Goal: Task Accomplishment & Management: Complete application form

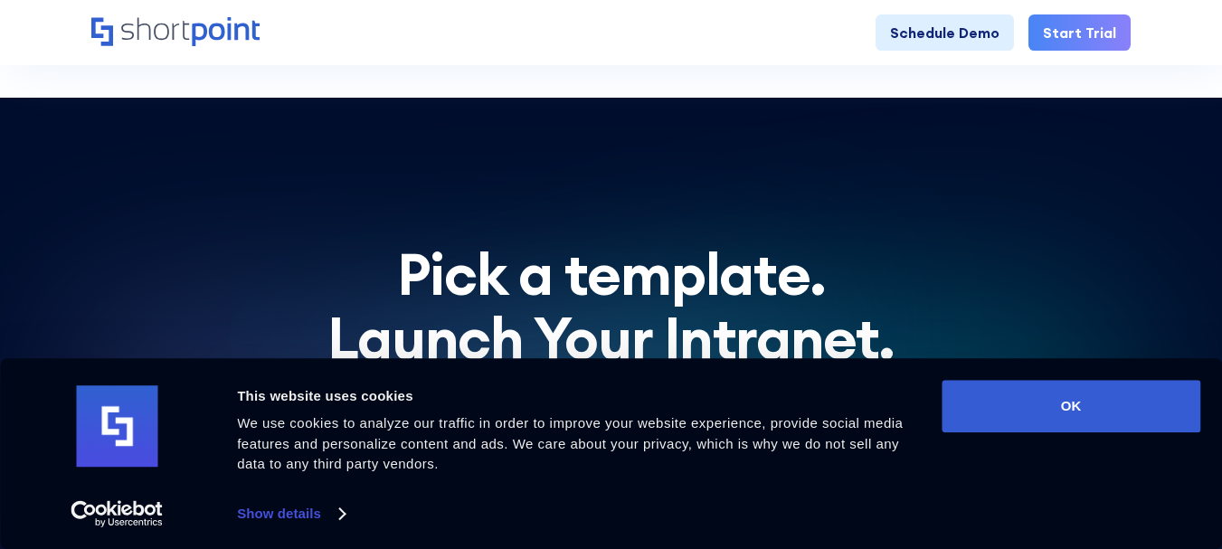
scroll to position [5595, 0]
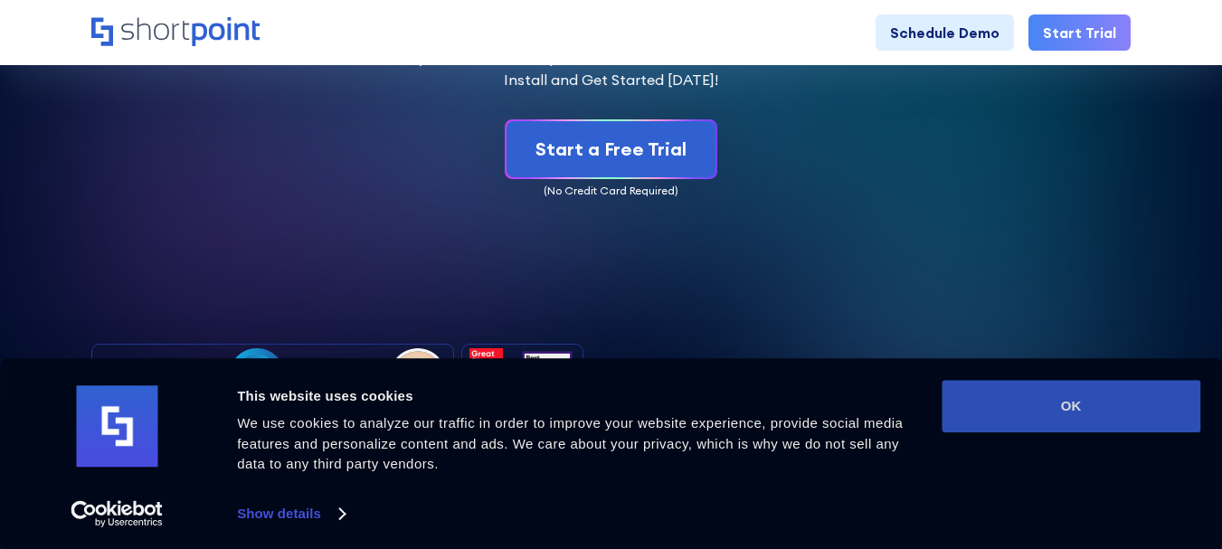
click at [1037, 406] on button "OK" at bounding box center [1071, 406] width 259 height 52
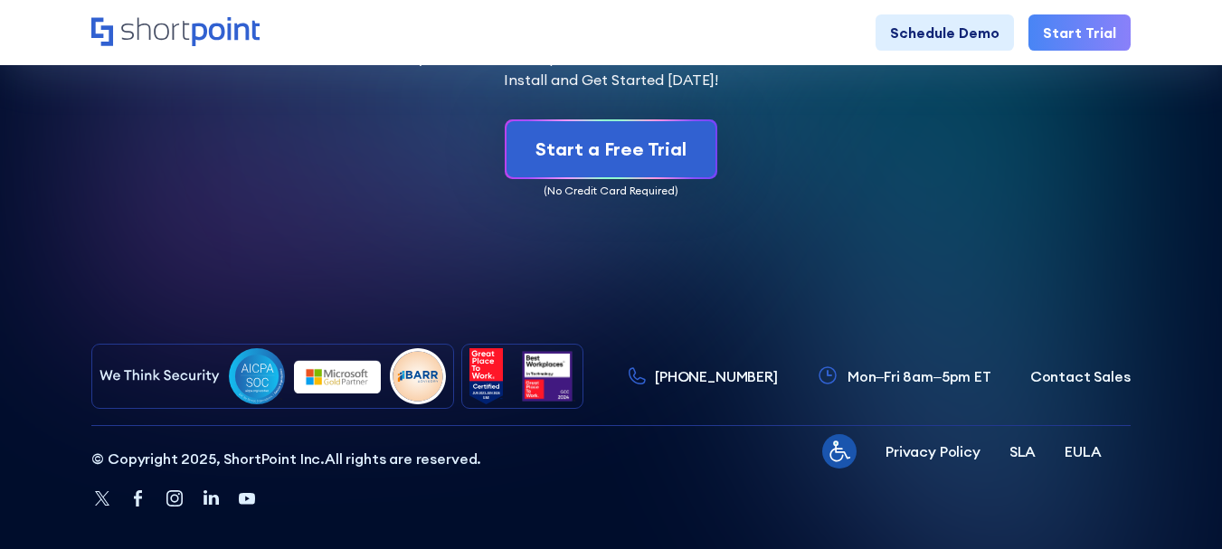
scroll to position [0, 0]
click at [1086, 365] on p "Contact Sales" at bounding box center [1080, 376] width 100 height 22
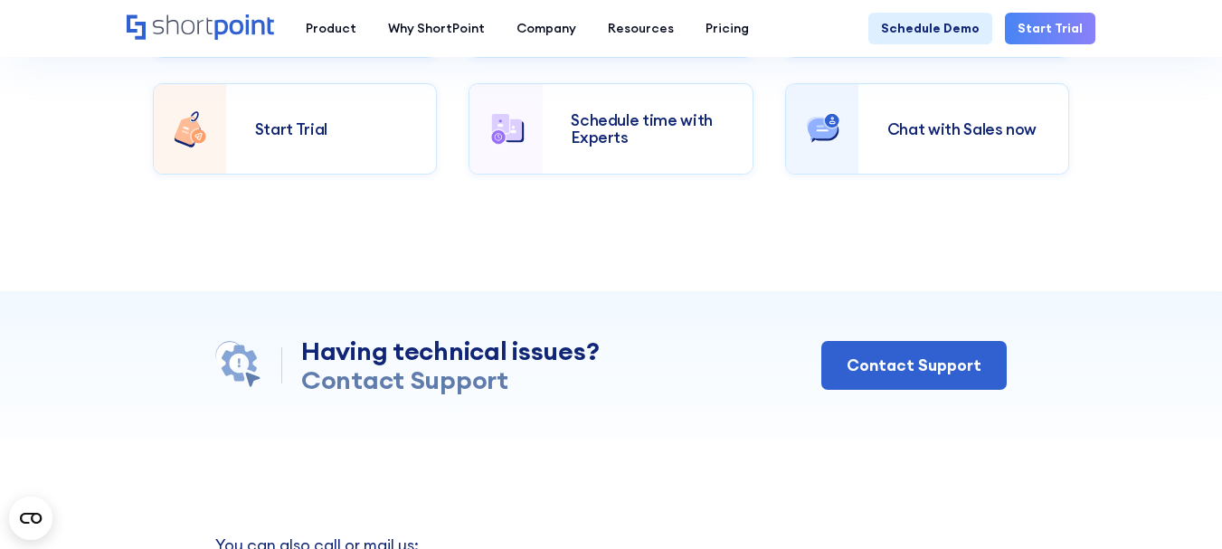
scroll to position [633, 0]
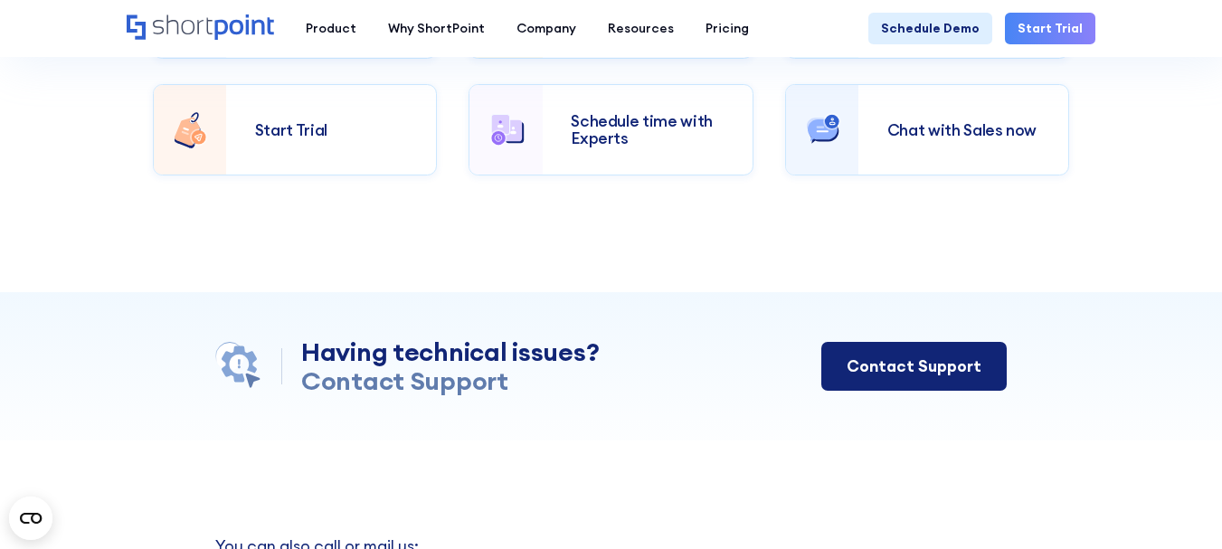
click at [901, 356] on div "Contact Support" at bounding box center [914, 367] width 135 height 24
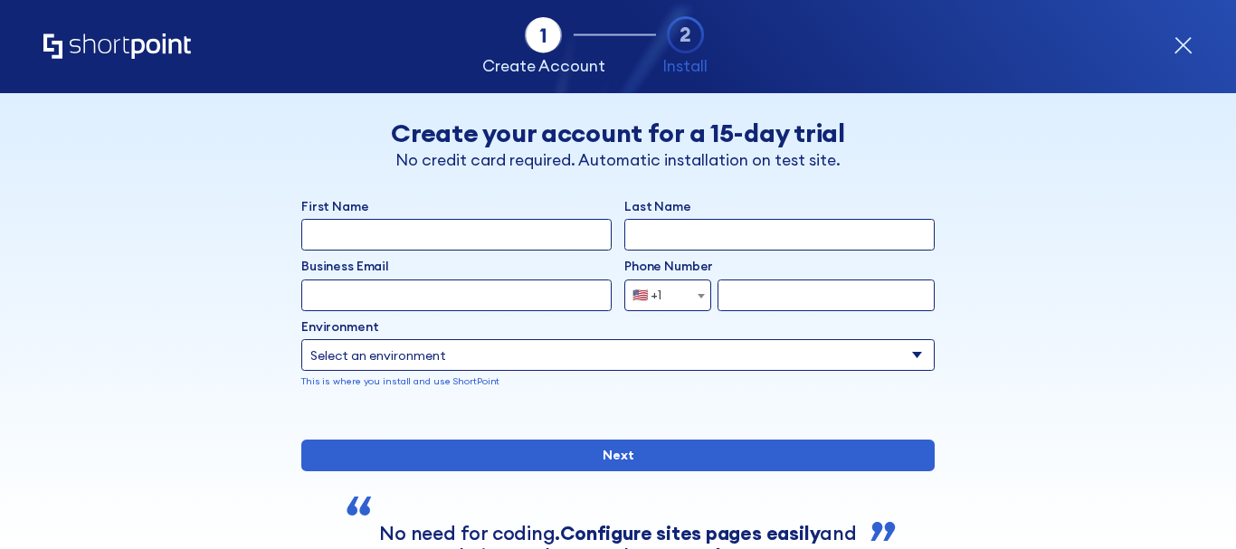
click at [466, 242] on input "First Name" at bounding box center [456, 235] width 310 height 32
click at [352, 238] on input "First Name" at bounding box center [456, 235] width 310 height 32
paste input "IDA"
type input "IDA"
click at [667, 234] on input "Last Name" at bounding box center [779, 235] width 310 height 32
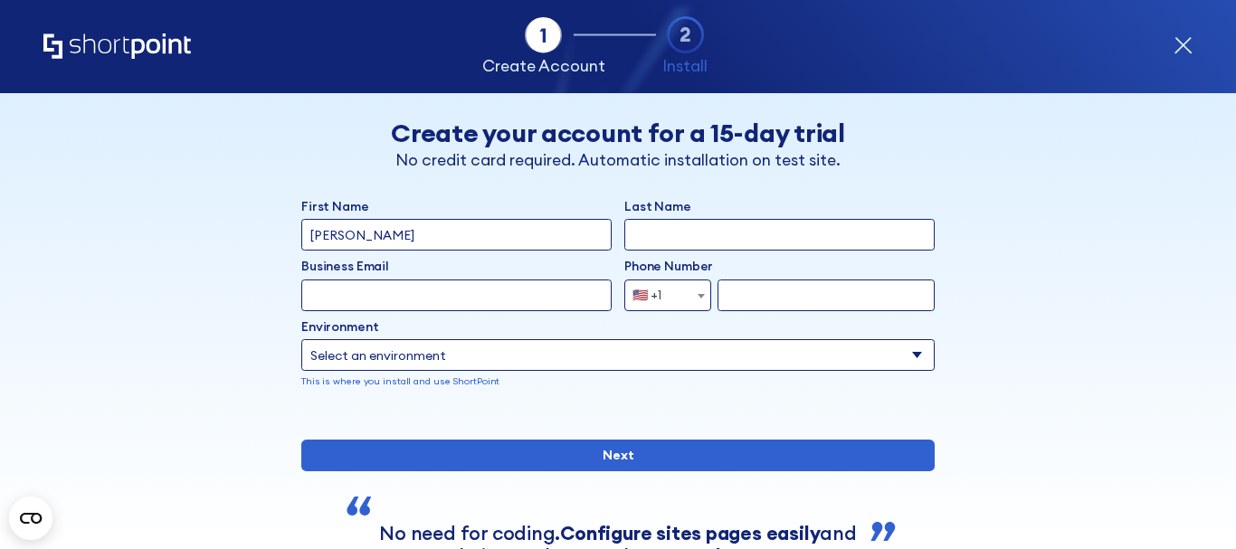
click at [674, 232] on input "Last Name" at bounding box center [779, 235] width 310 height 32
paste input "WHITAKER"
type input "WHITAKER"
click at [425, 300] on input "Business Email" at bounding box center [456, 296] width 310 height 32
click at [441, 302] on input "Business Email" at bounding box center [456, 296] width 310 height 32
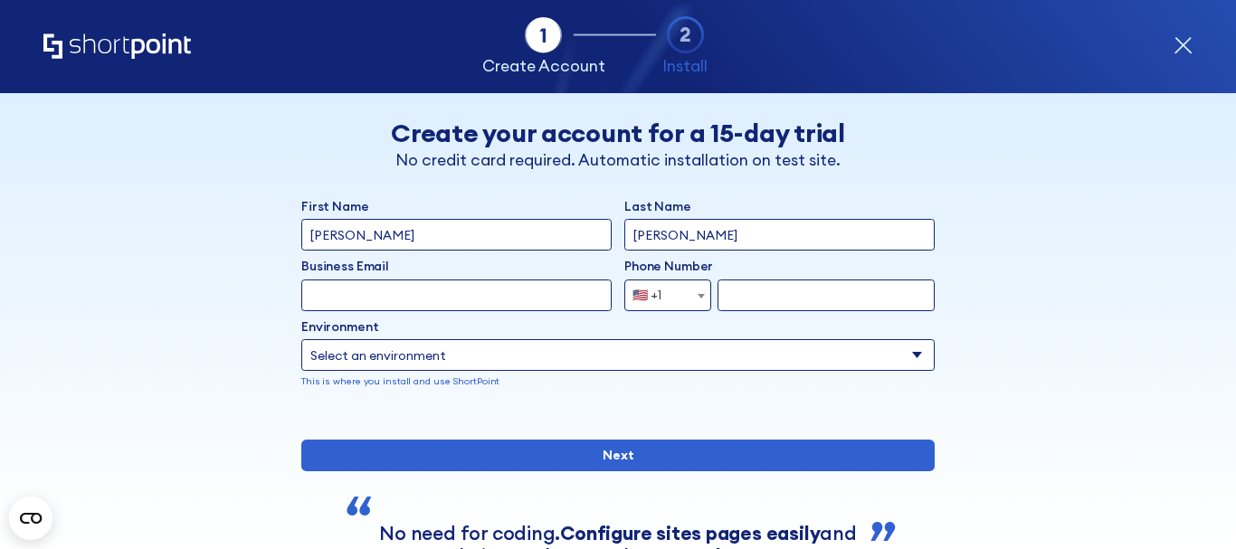
paste input "iwhitaker80@gmail.com"
type input "iwhitaker80@gmail.com"
click at [730, 295] on input "form" at bounding box center [825, 296] width 217 height 32
click at [736, 295] on input "form" at bounding box center [825, 296] width 217 height 32
paste input "7572476225"
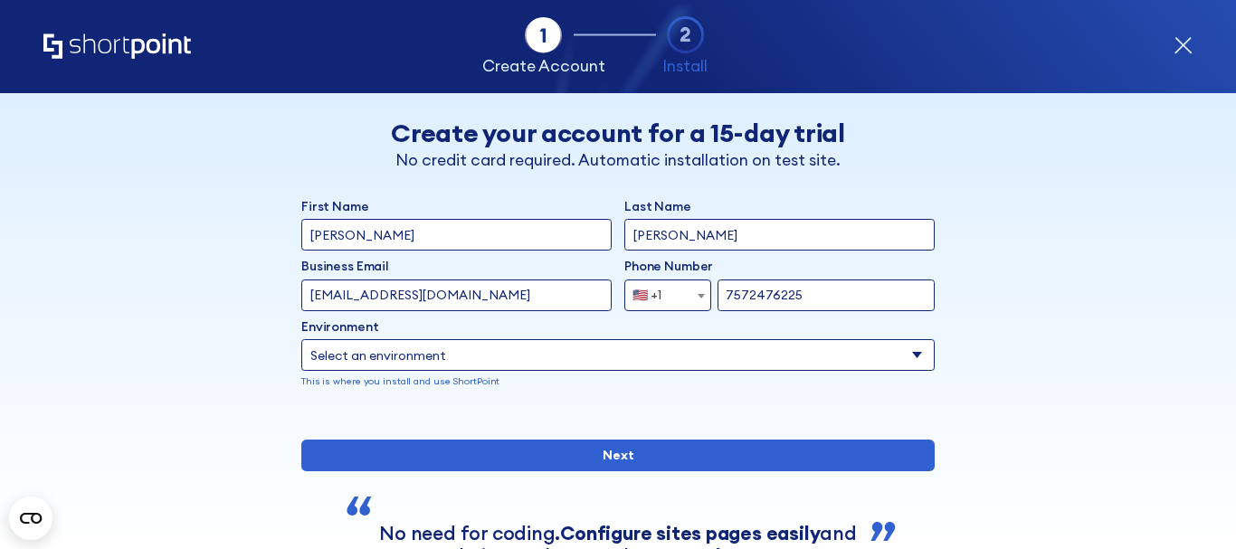
type input "7572476225"
click at [689, 351] on select "Select an environment Microsoft 365 SharePoint Online SharePoint 2019 (On-Premi…" at bounding box center [617, 355] width 633 height 32
click at [301, 339] on select "Select an environment Microsoft 365 SharePoint Online SharePoint 2019 (On-Premi…" at bounding box center [617, 355] width 633 height 32
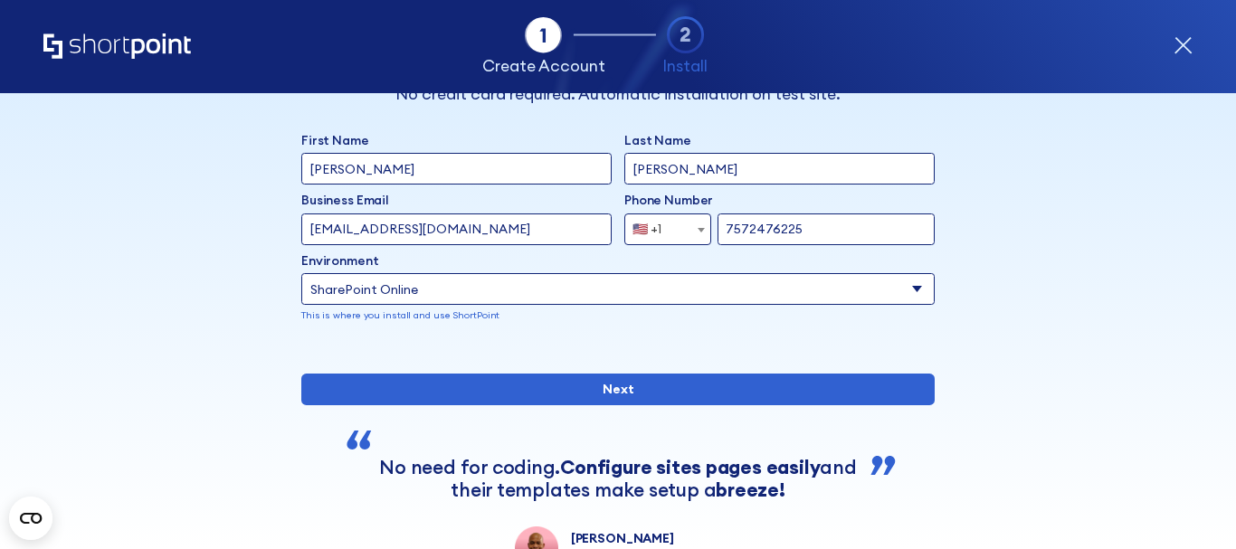
scroll to position [90, 0]
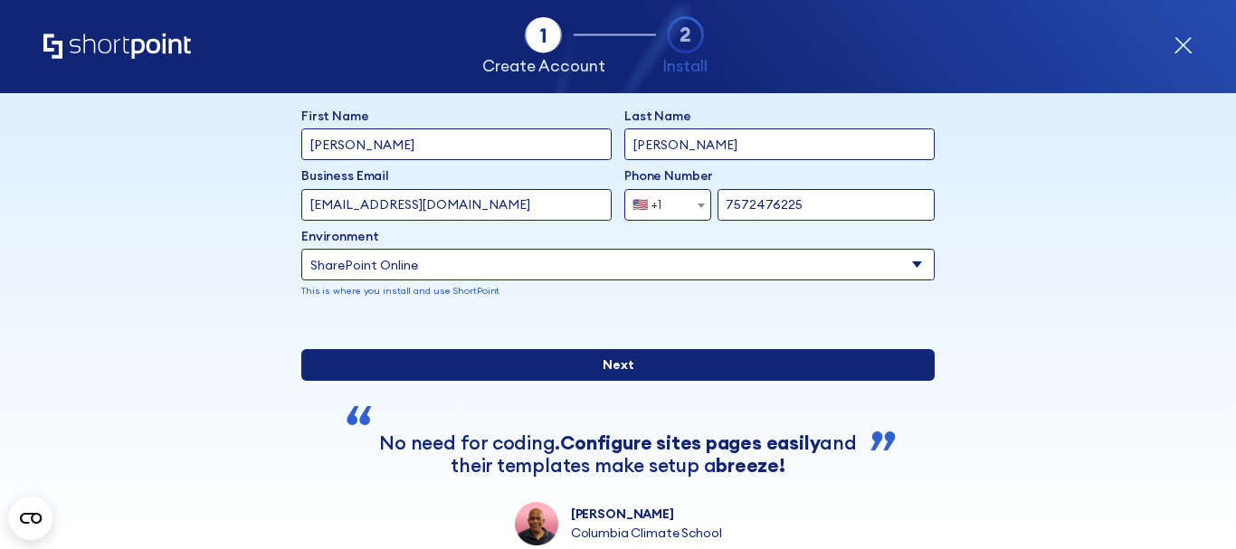
click at [559, 381] on input "Next" at bounding box center [617, 365] width 633 height 32
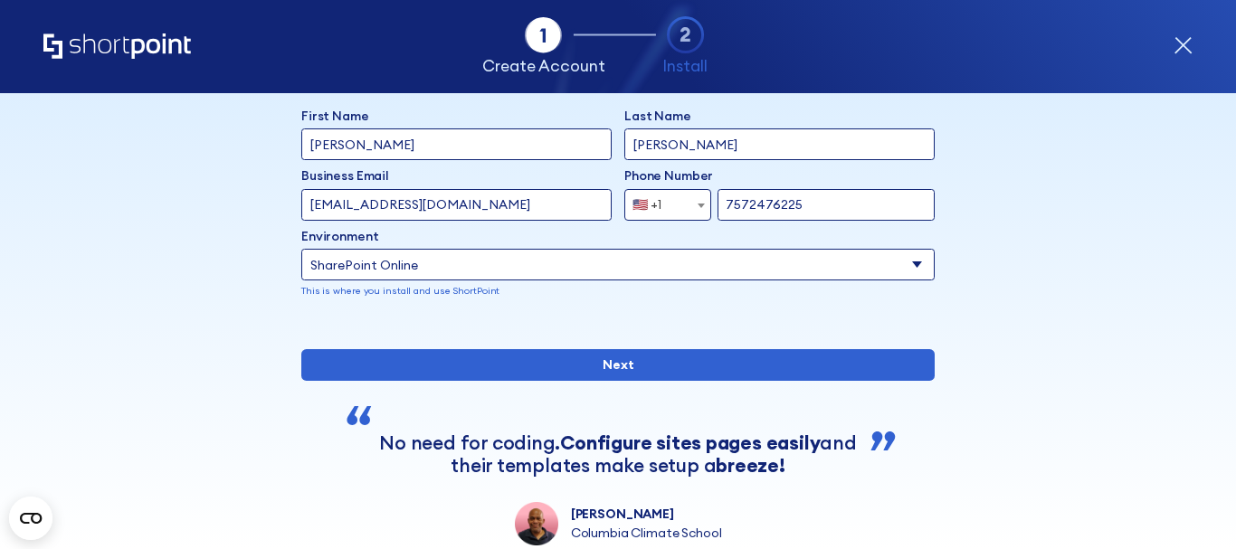
click at [628, 263] on select "Select an environment Microsoft 365 SharePoint Online SharePoint 2019 (On-Premi…" at bounding box center [617, 265] width 633 height 32
select select "SharePoint 2019 (On-Premise)"
click at [301, 249] on select "Select an environment Microsoft 365 SharePoint Online SharePoint 2019 (On-Premi…" at bounding box center [617, 265] width 633 height 32
click at [678, 268] on input "form" at bounding box center [779, 265] width 310 height 32
click at [717, 266] on input "form" at bounding box center [779, 265] width 310 height 32
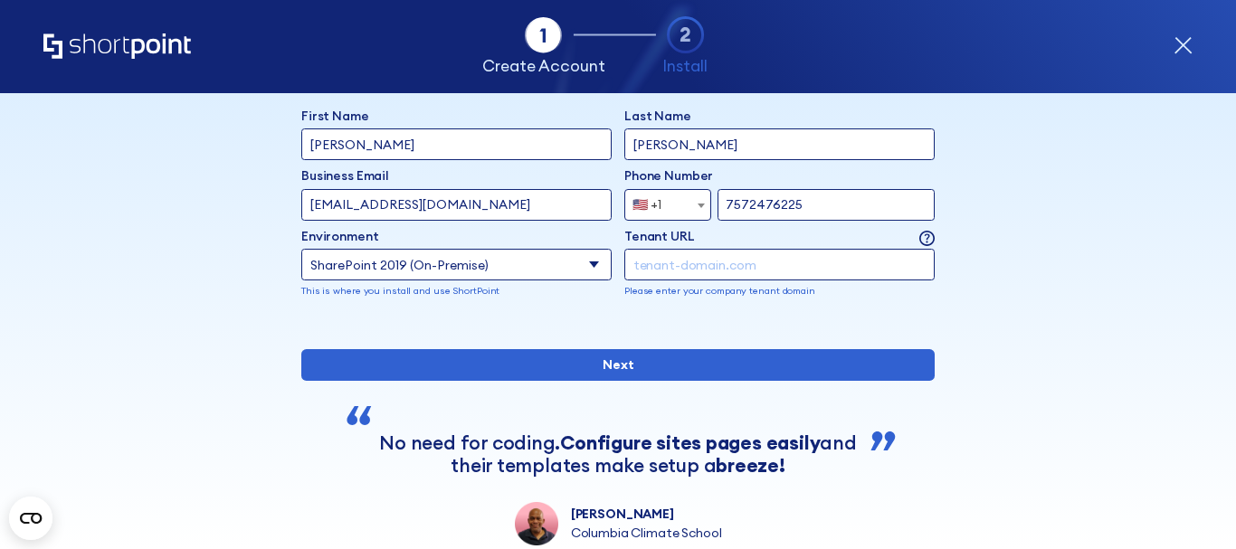
paste input "7572476225"
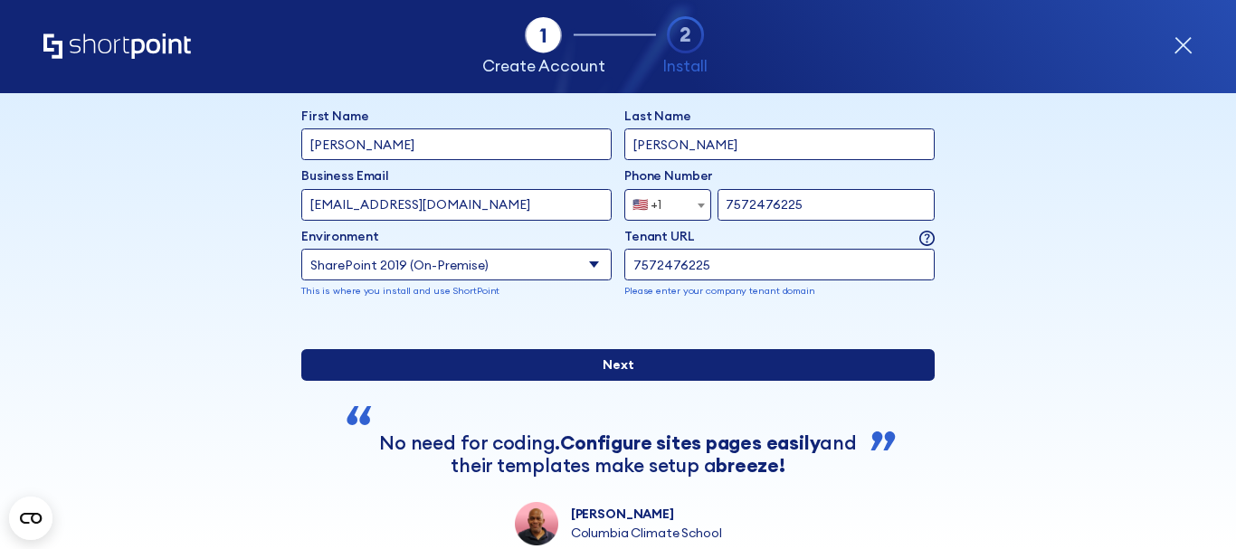
type input "7572476225"
click at [553, 381] on input "Next" at bounding box center [617, 365] width 633 height 32
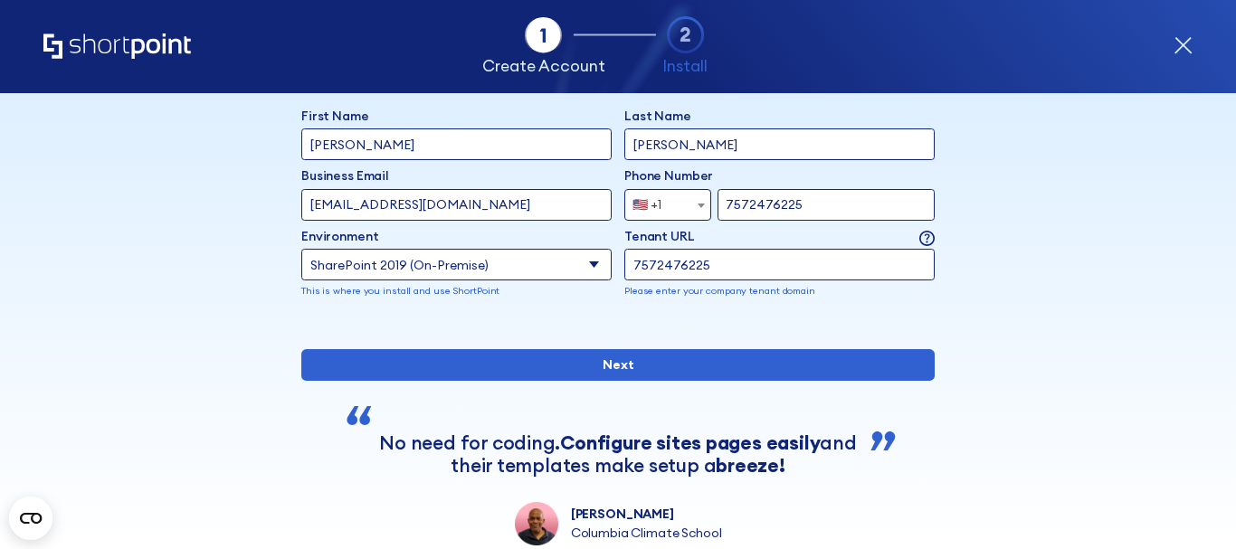
click at [416, 205] on input "iwhitaker80@gmail.com" at bounding box center [456, 205] width 310 height 32
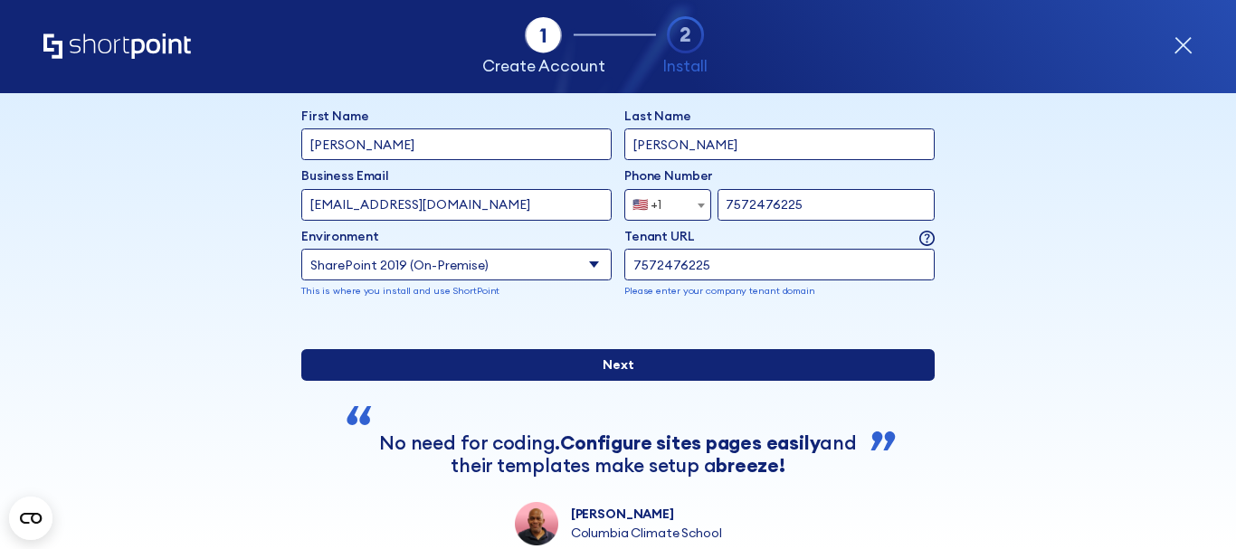
type input "[EMAIL_ADDRESS][DOMAIN_NAME]"
click at [442, 381] on input "Next" at bounding box center [617, 365] width 633 height 32
